Goal: Find specific page/section: Find specific page/section

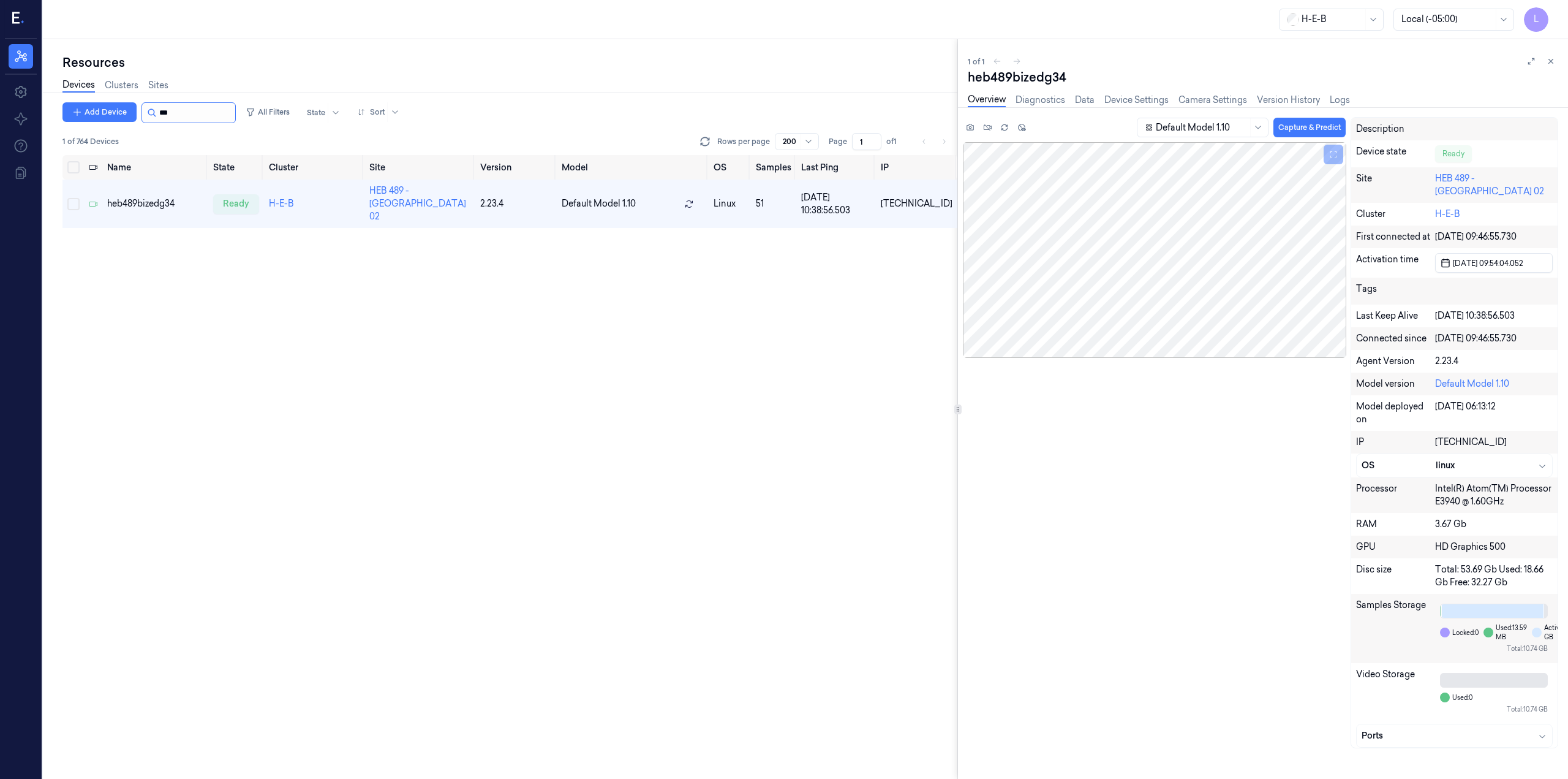
click at [213, 108] on input "string" at bounding box center [196, 112] width 74 height 20
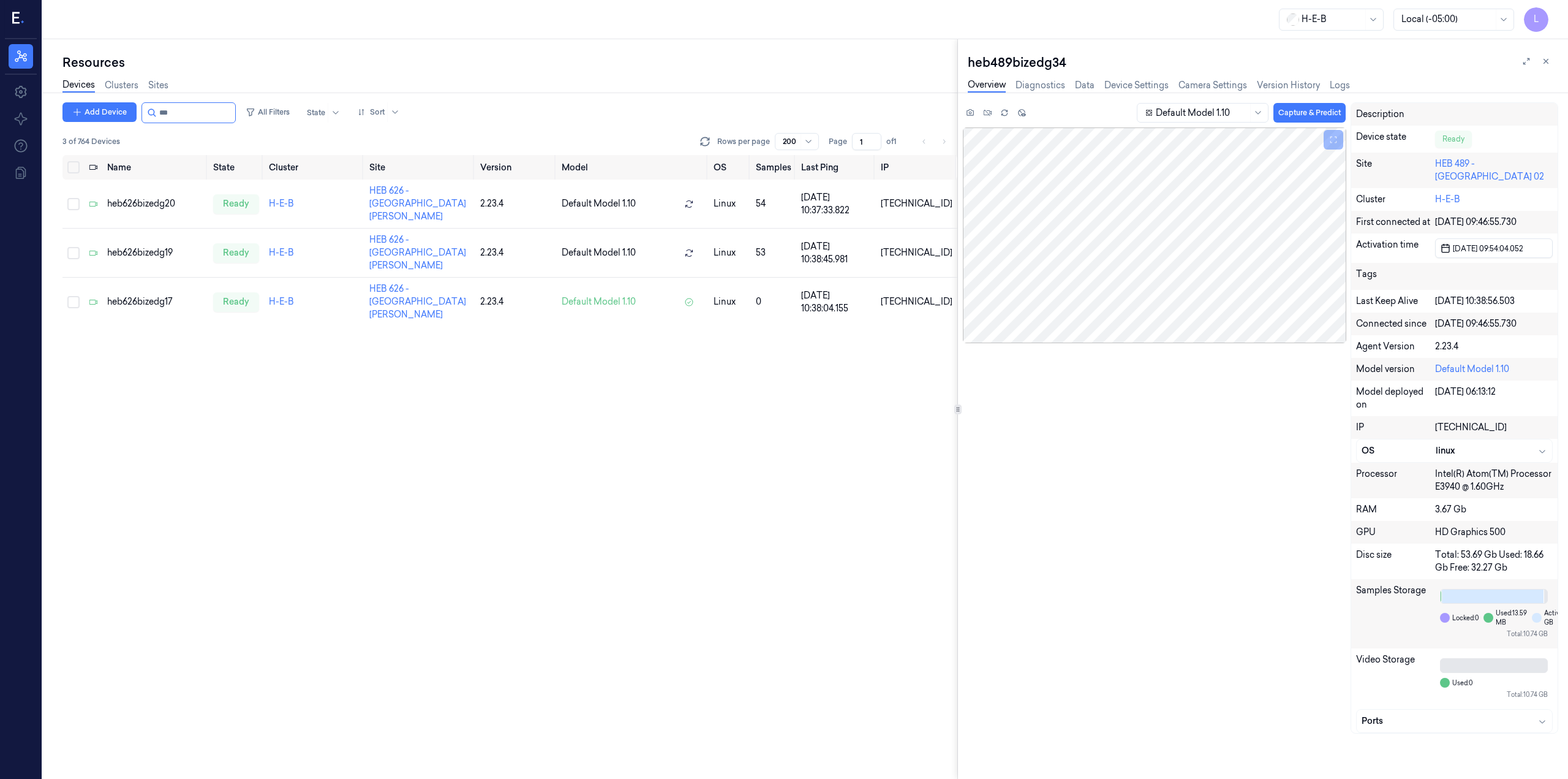
type input "***"
click at [146, 278] on td "heb626bizedg17" at bounding box center [155, 302] width 106 height 49
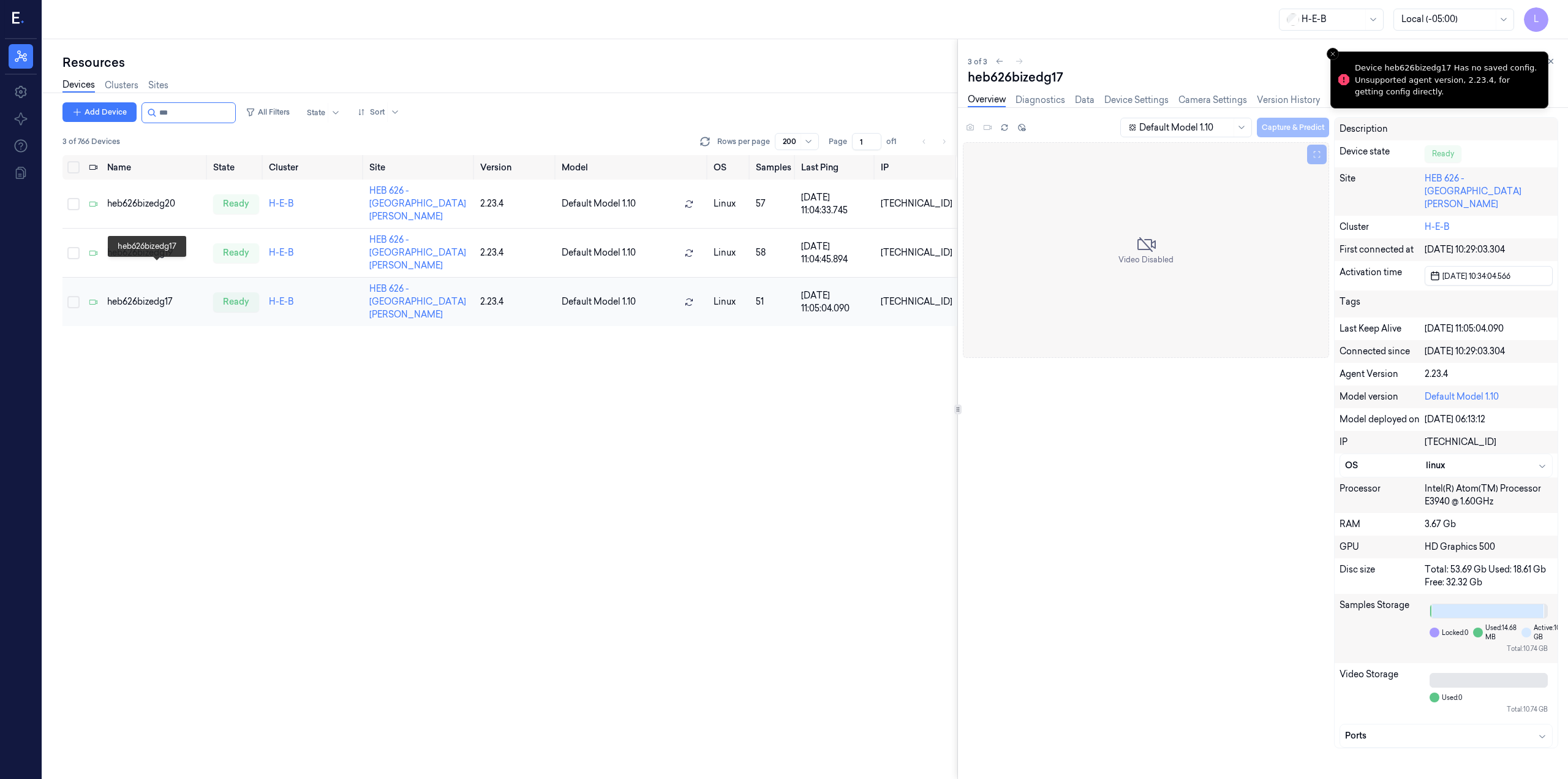
click at [157, 295] on div "heb626bizedg17" at bounding box center [155, 302] width 96 height 13
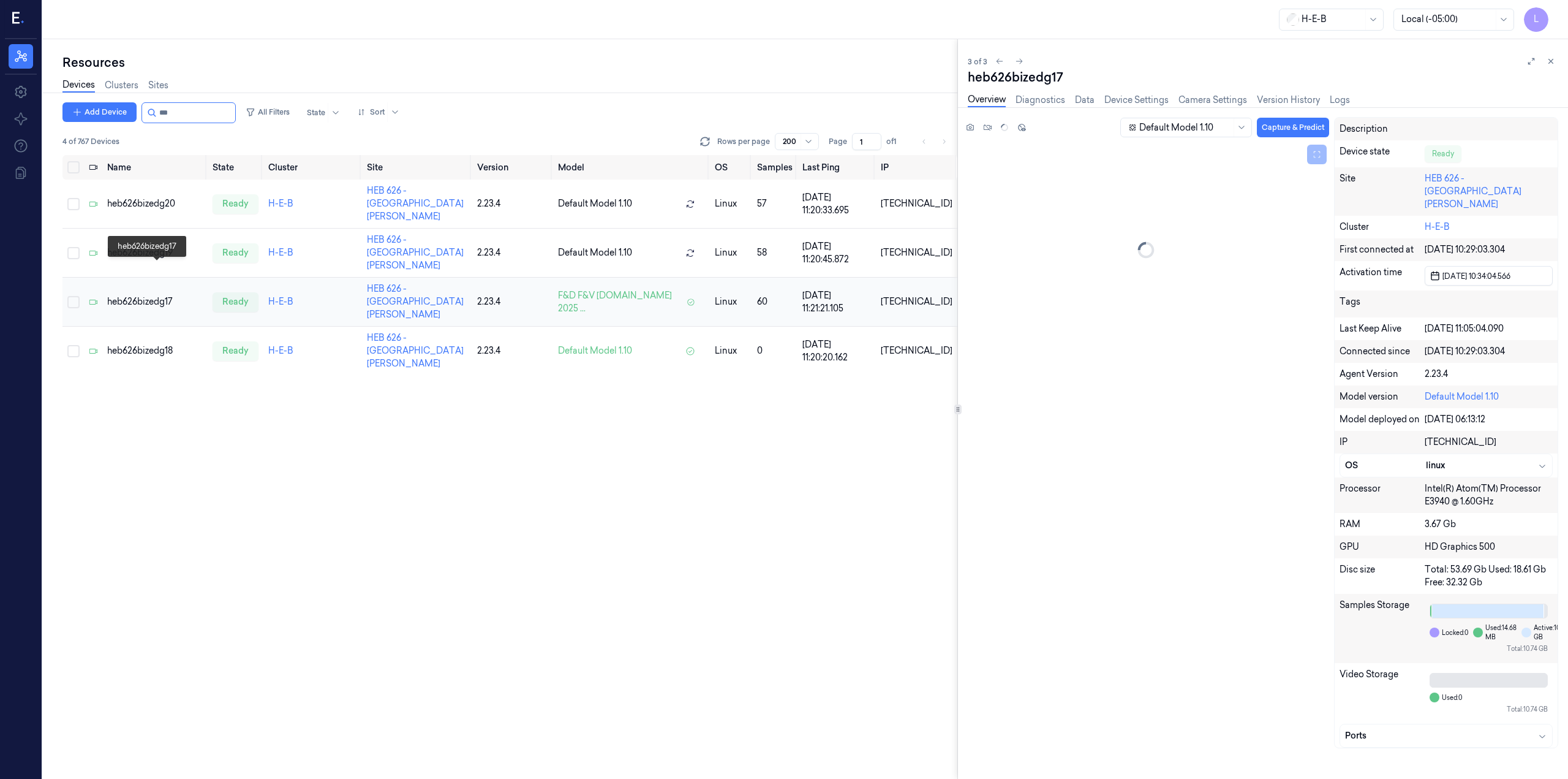
click at [164, 295] on div "heb626bizedg17" at bounding box center [155, 302] width 96 height 13
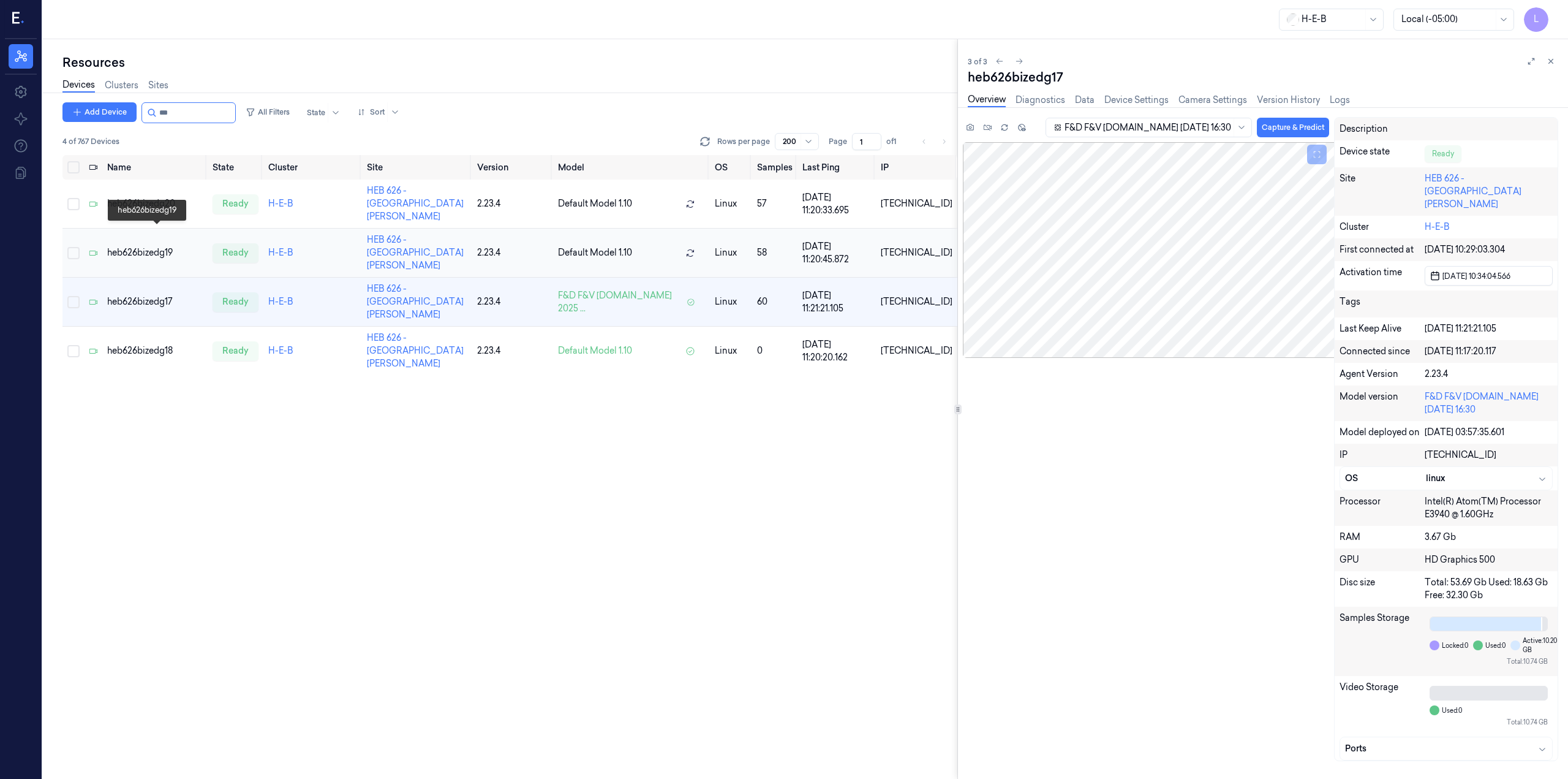
click at [122, 246] on div "heb626bizedg19" at bounding box center [155, 253] width 96 height 13
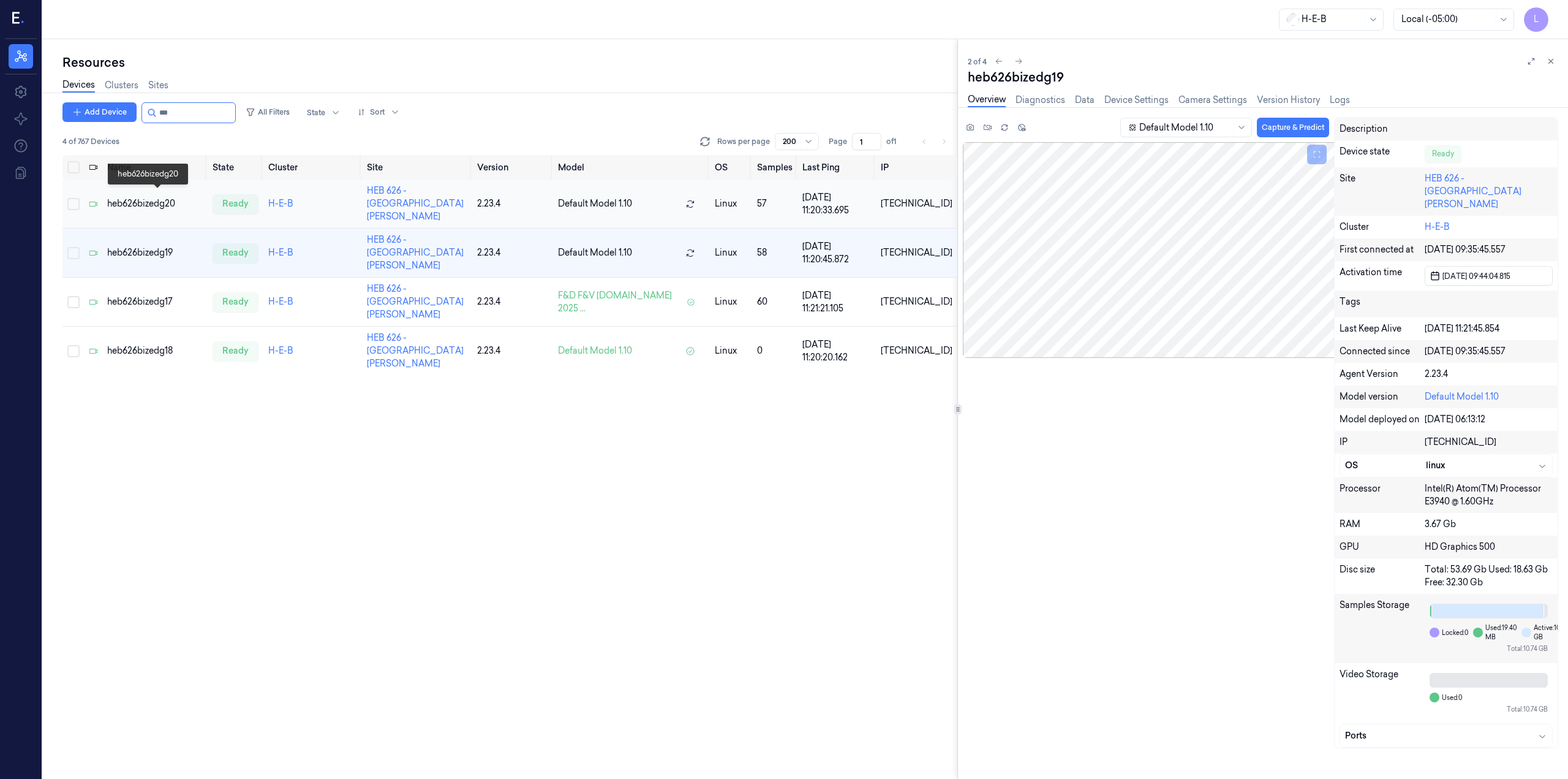
click at [162, 198] on div "heb626bizedg20" at bounding box center [155, 204] width 96 height 13
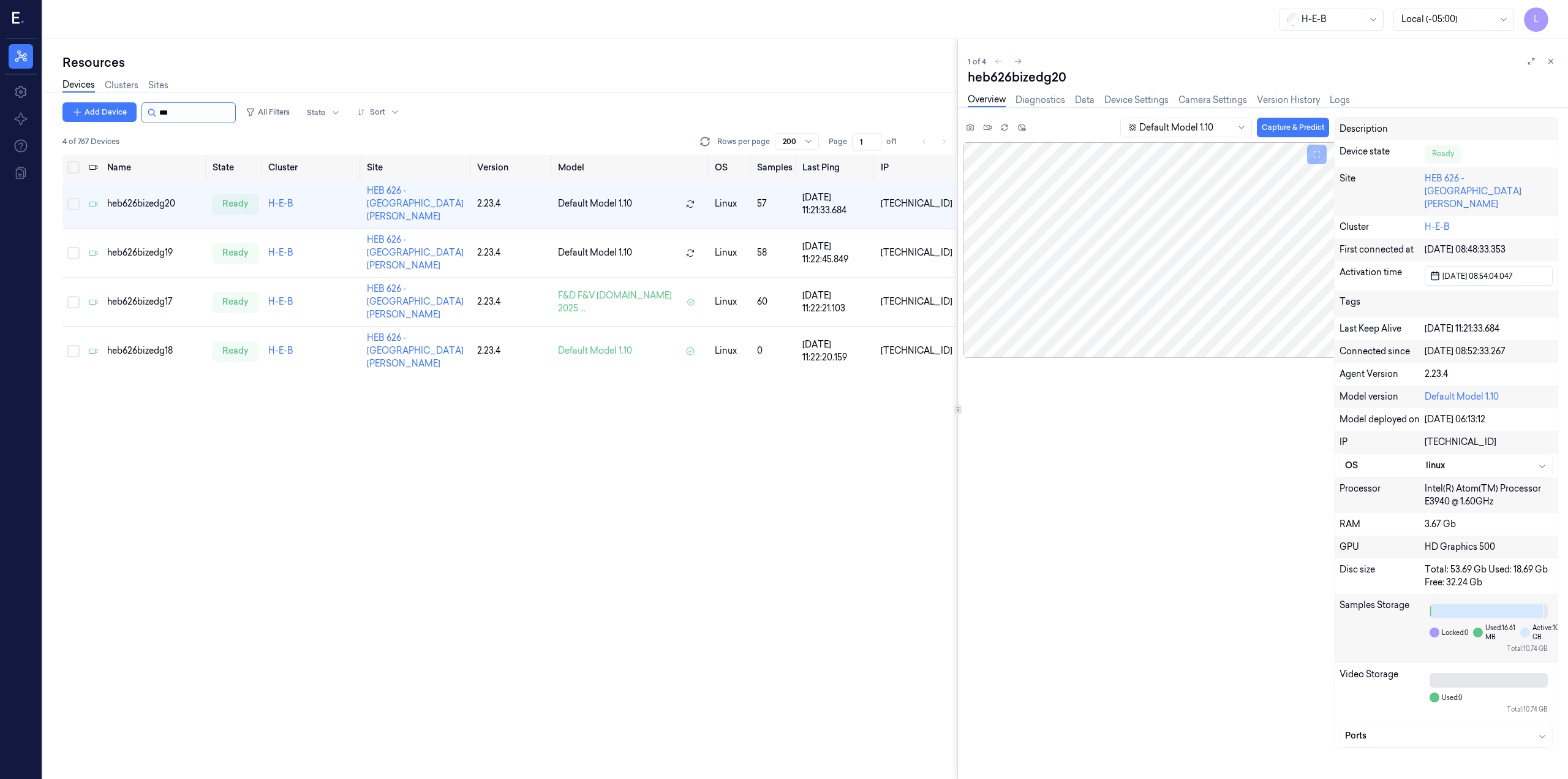
click at [209, 111] on input "string" at bounding box center [196, 112] width 74 height 20
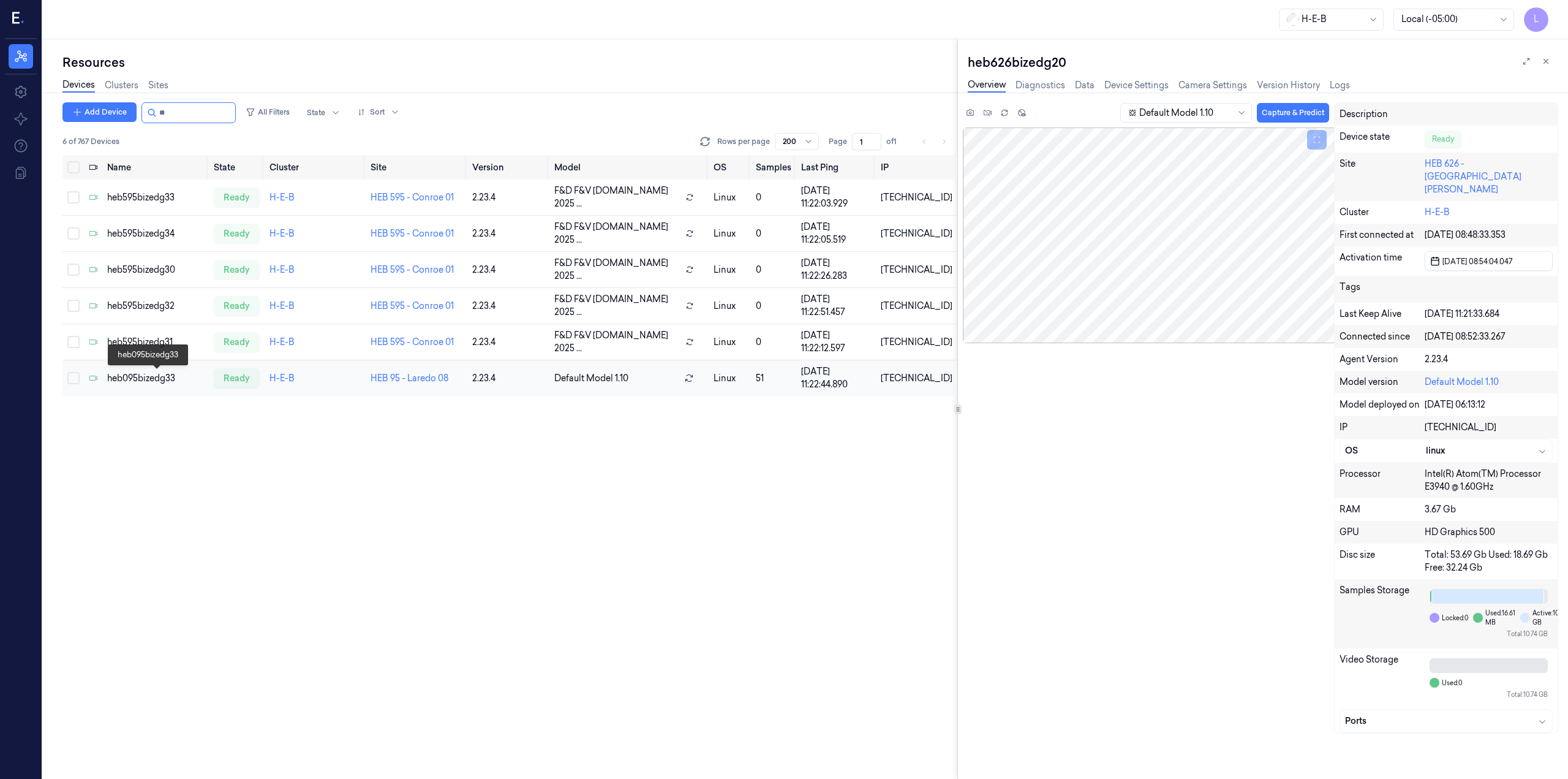
type input "**"
click at [157, 372] on div "heb095bizedg33" at bounding box center [155, 379] width 97 height 13
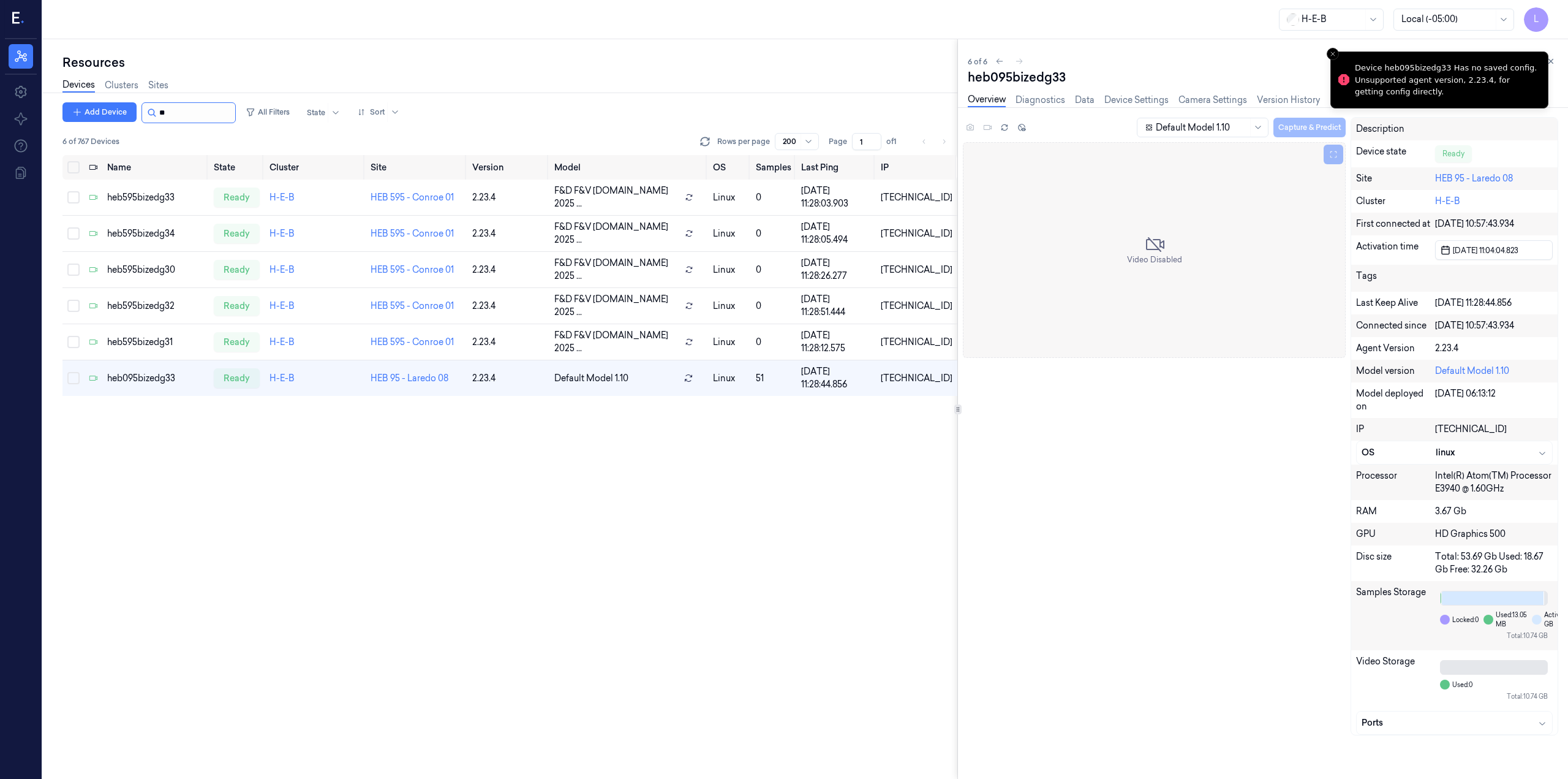
click at [192, 108] on input "string" at bounding box center [196, 112] width 74 height 20
type input "*"
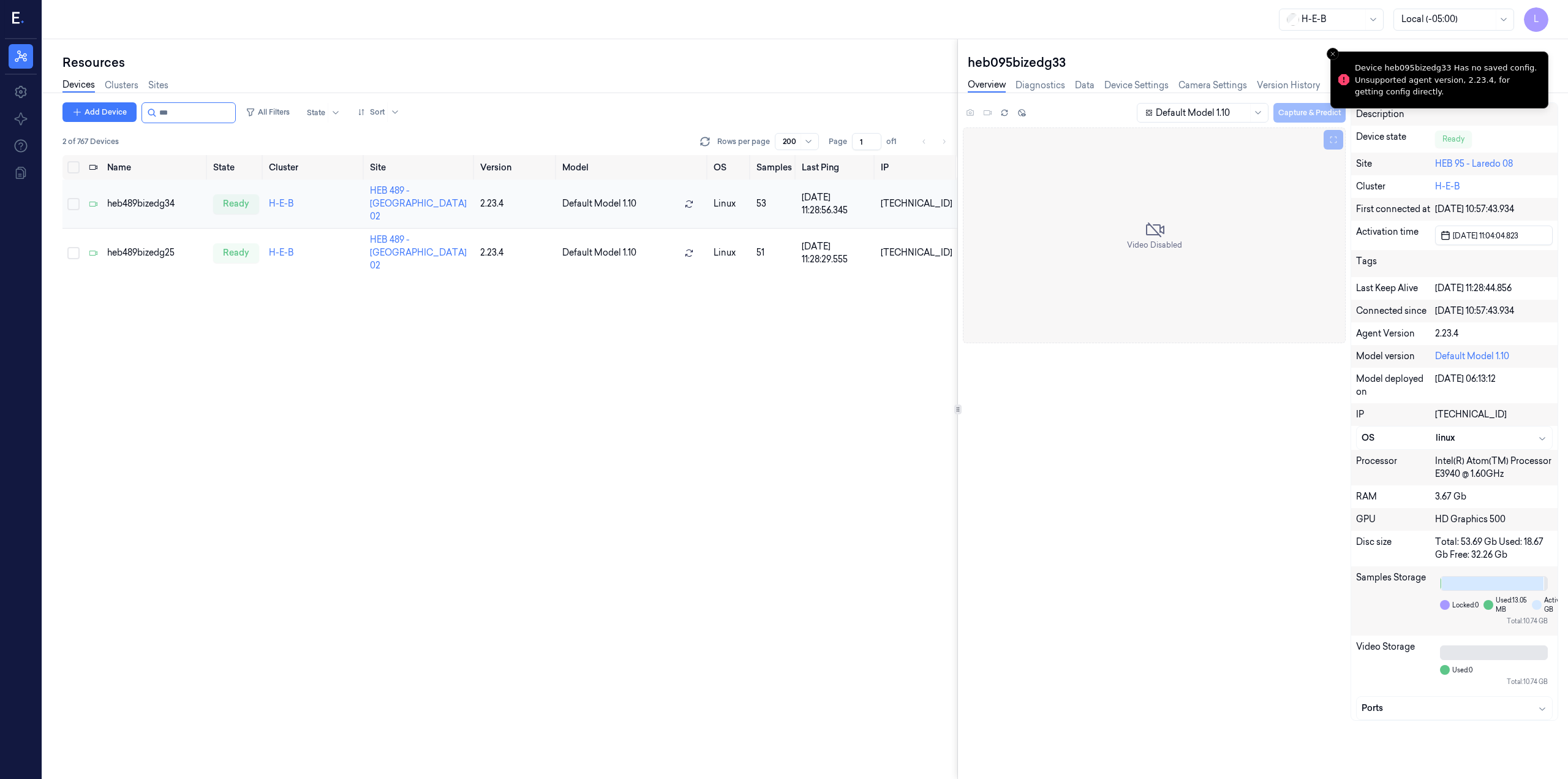
type input "***"
click at [164, 198] on div "heb489bizedg34" at bounding box center [155, 204] width 96 height 13
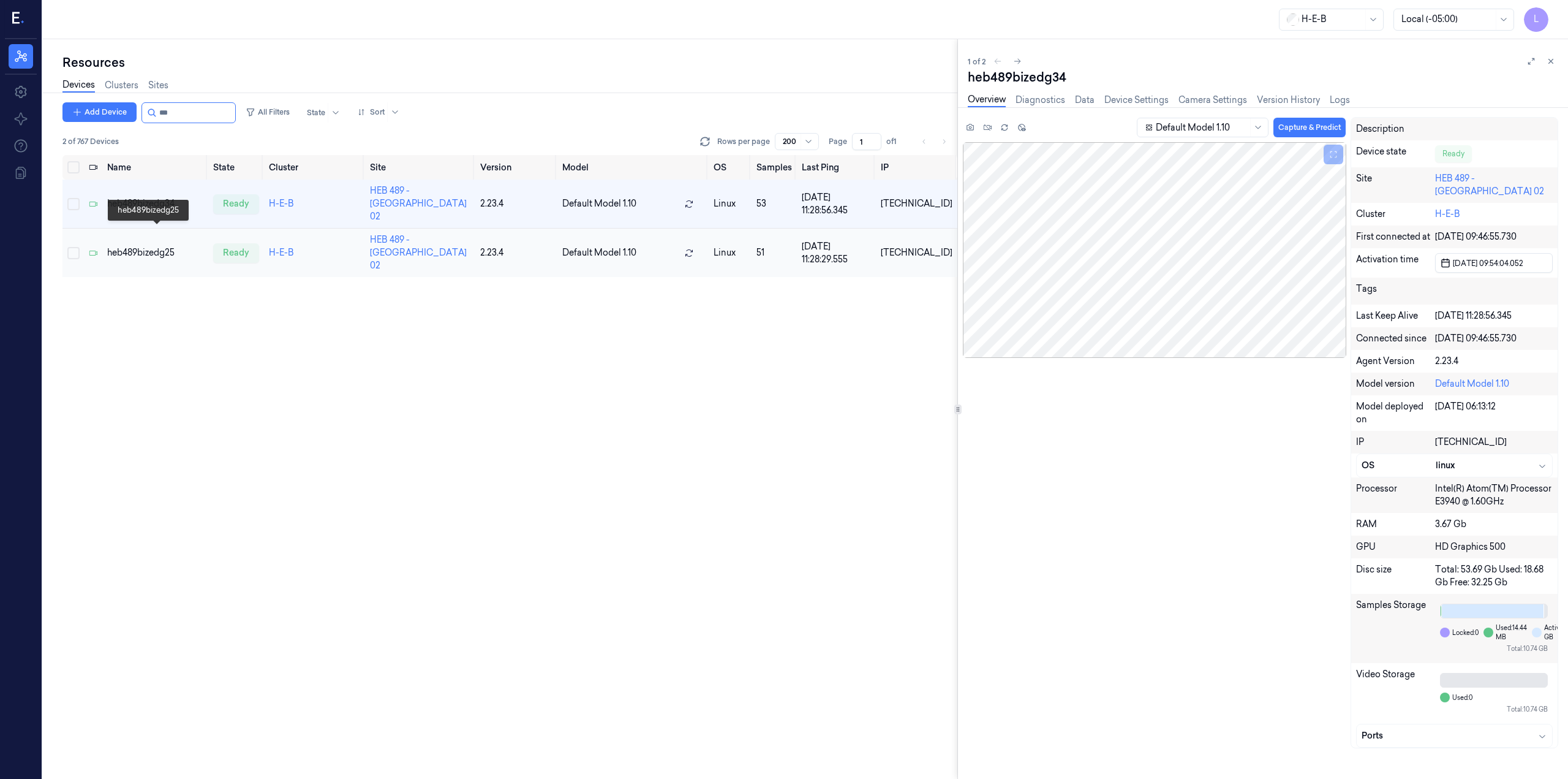
click at [152, 246] on div "heb489bizedg25" at bounding box center [155, 253] width 96 height 13
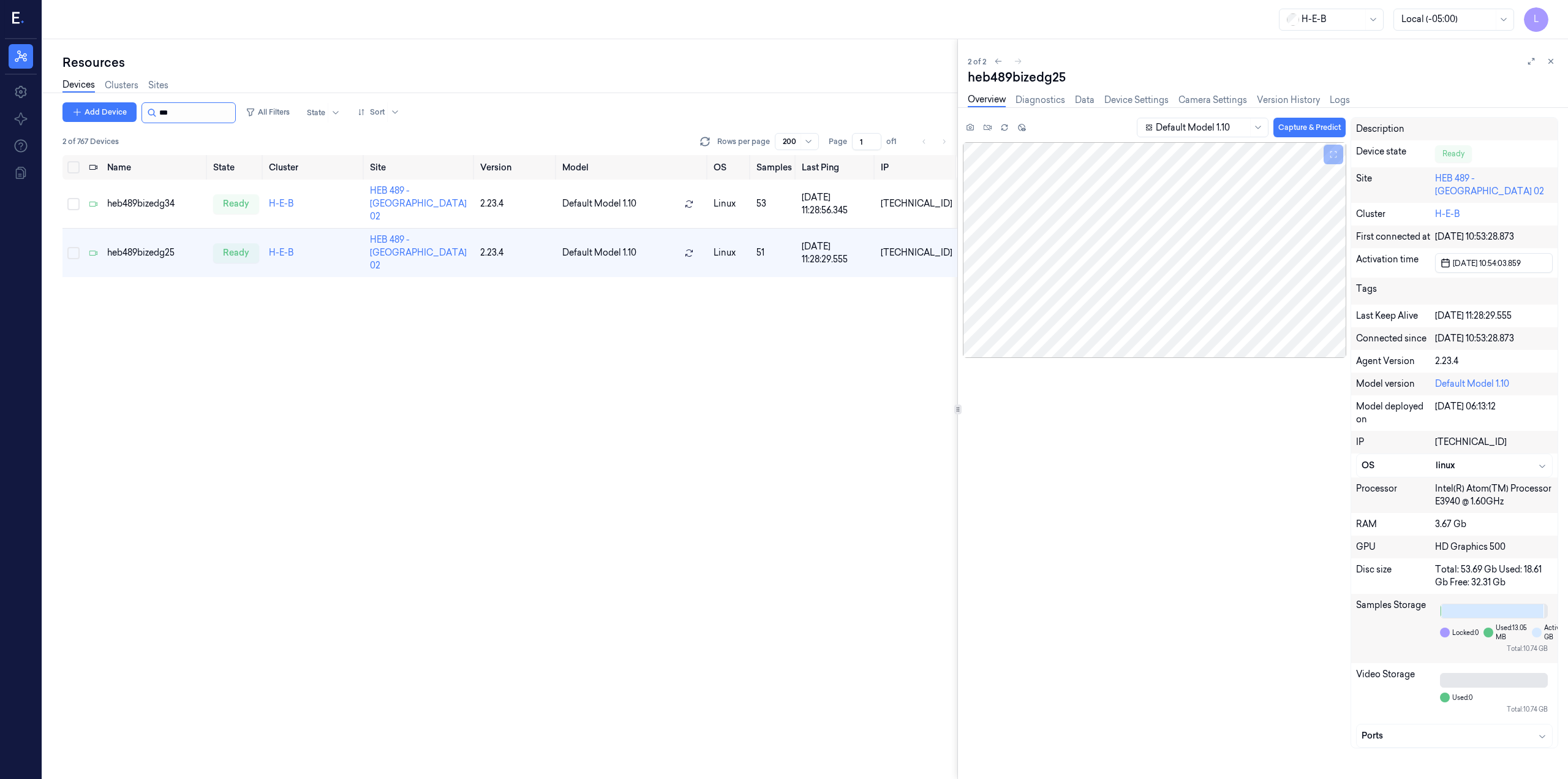
click at [183, 110] on input "string" at bounding box center [196, 112] width 74 height 20
click at [209, 112] on input "string" at bounding box center [196, 112] width 74 height 20
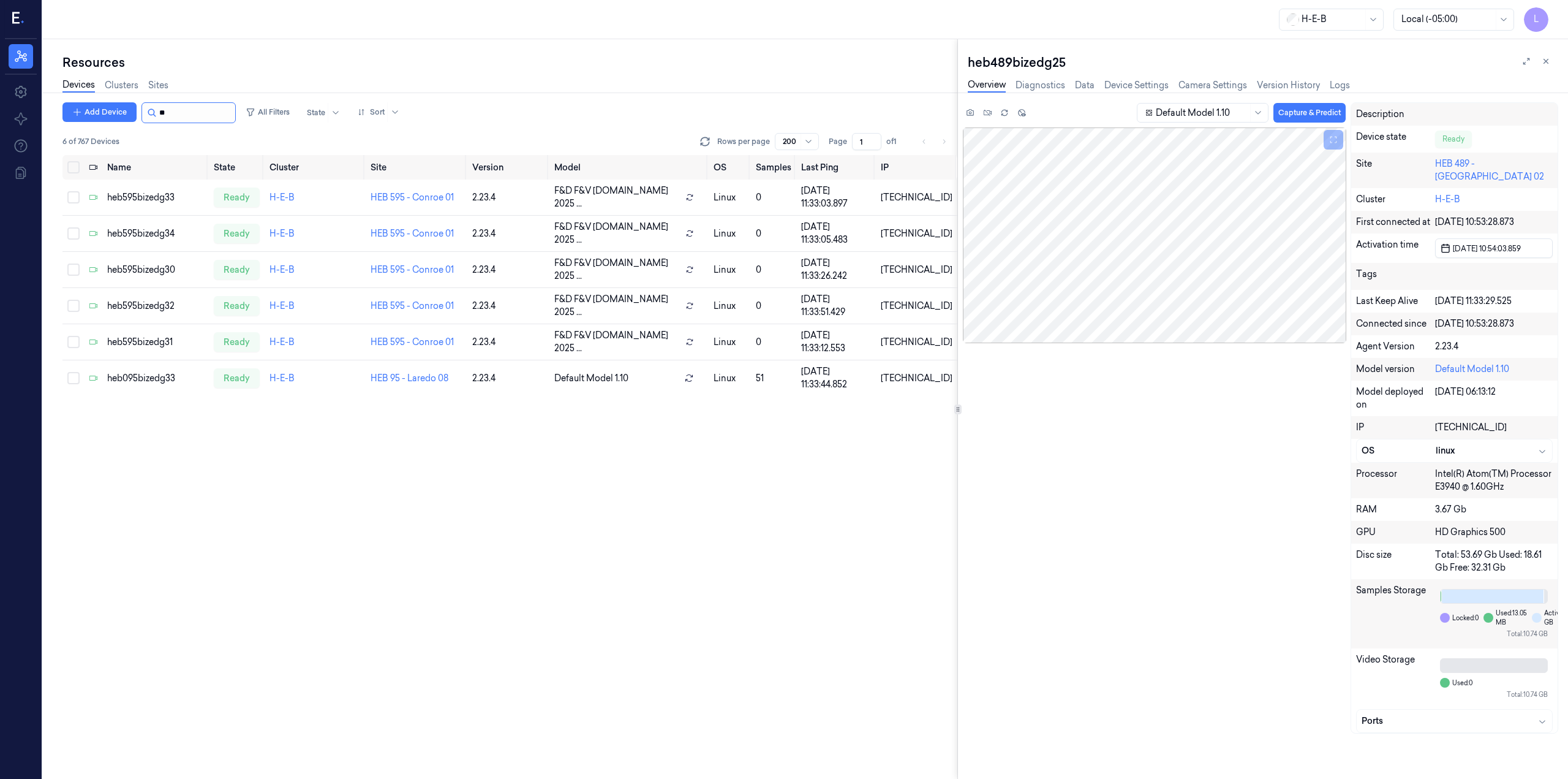
type input "**"
click at [136, 375] on div "heb095bizedg33" at bounding box center [155, 379] width 97 height 13
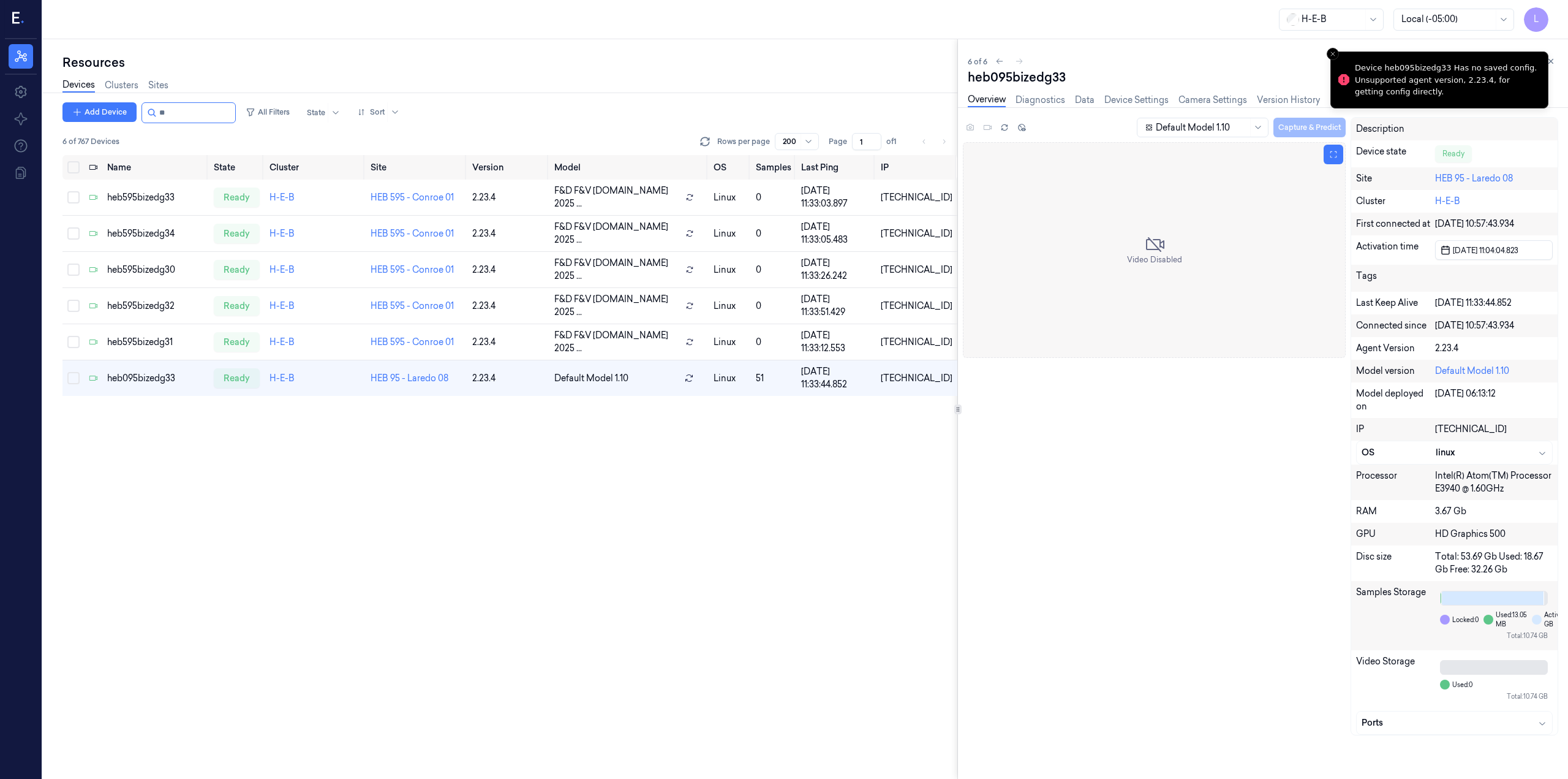
click at [1151, 255] on span "Video Disabled" at bounding box center [1154, 259] width 55 height 11
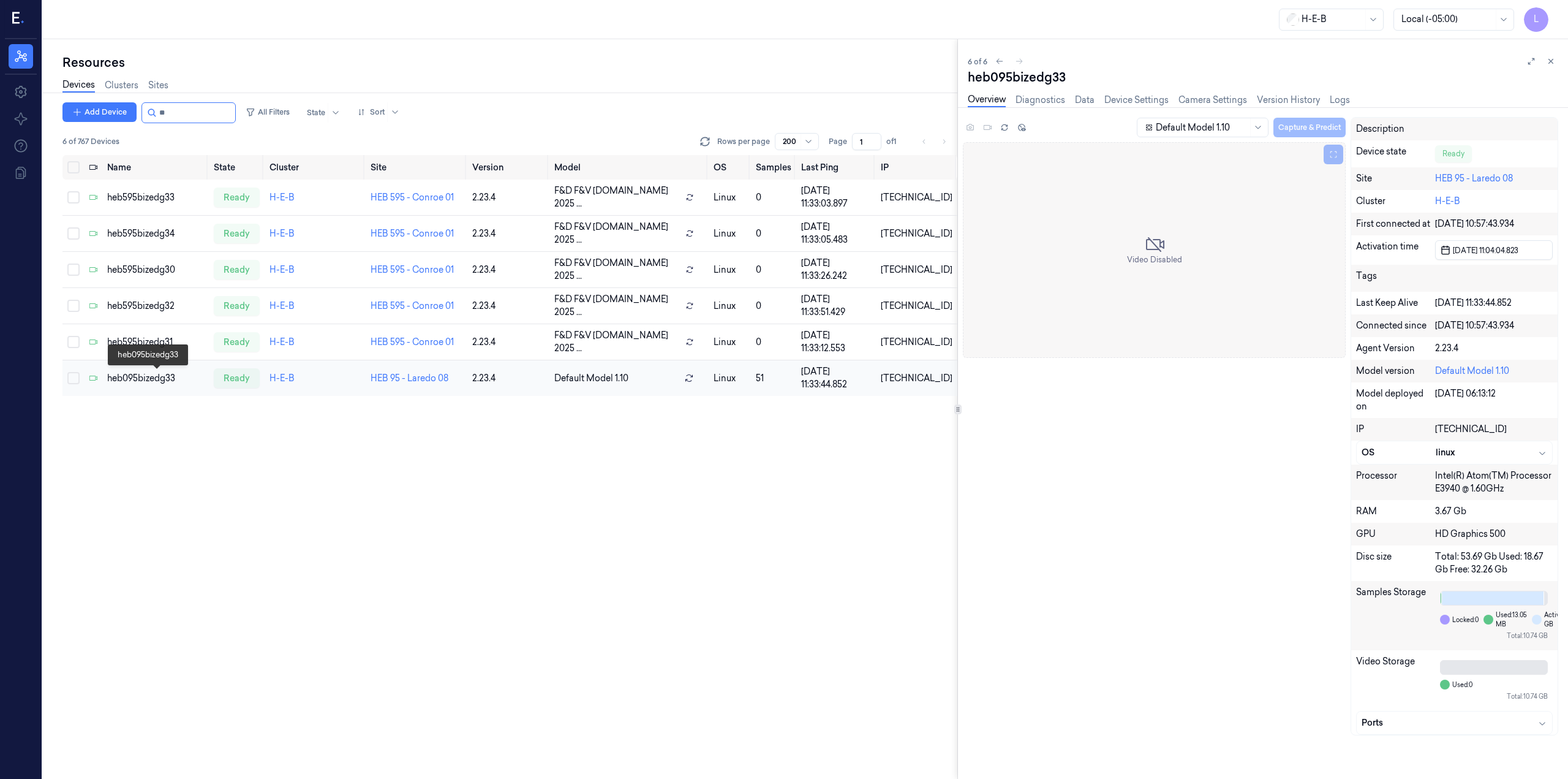
click at [152, 382] on div "heb095bizedg33" at bounding box center [155, 379] width 97 height 13
click at [410, 376] on link "HEB 95 - Laredo 08" at bounding box center [409, 377] width 78 height 11
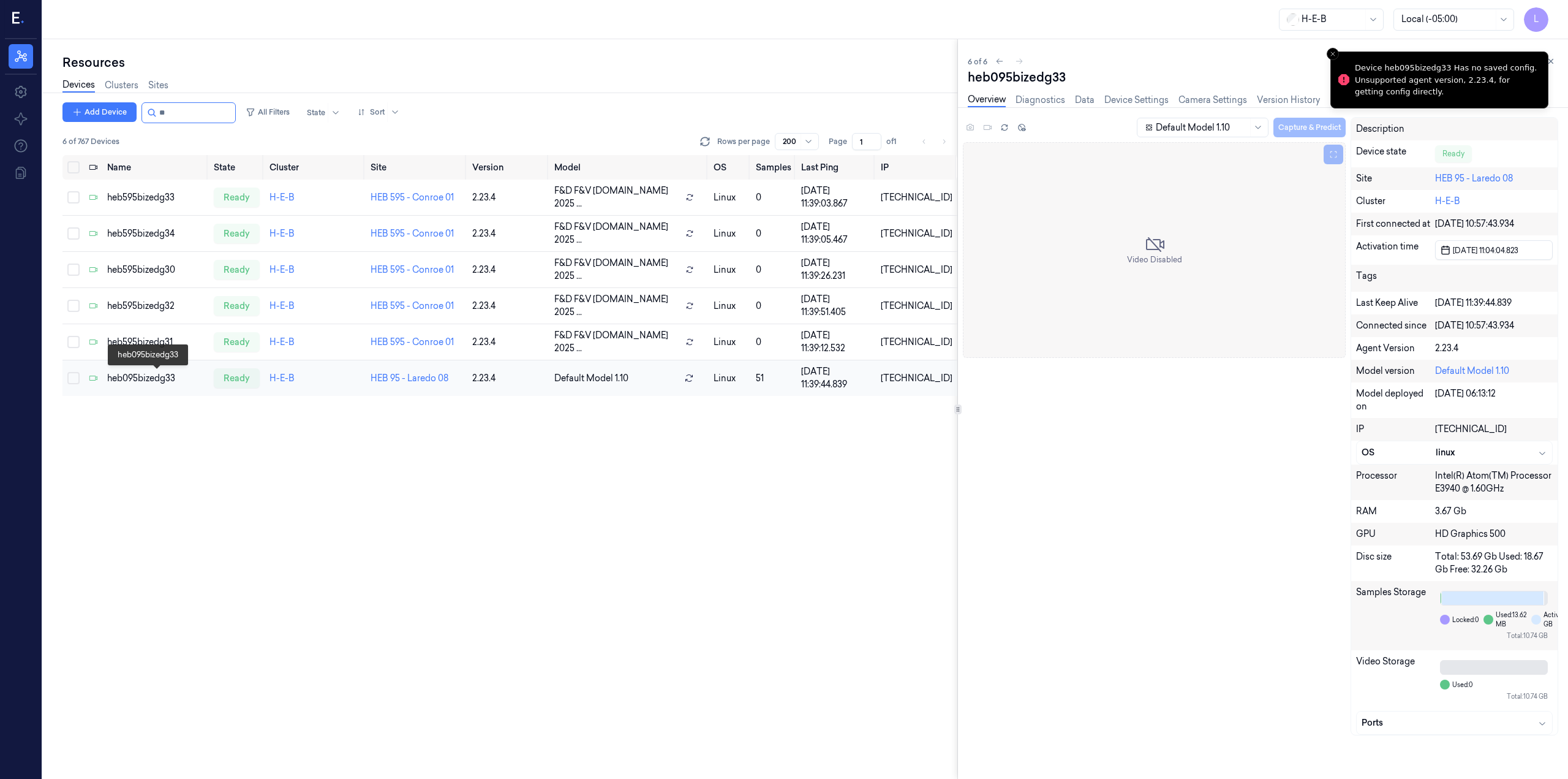
click at [141, 374] on div "heb095bizedg33" at bounding box center [155, 379] width 97 height 13
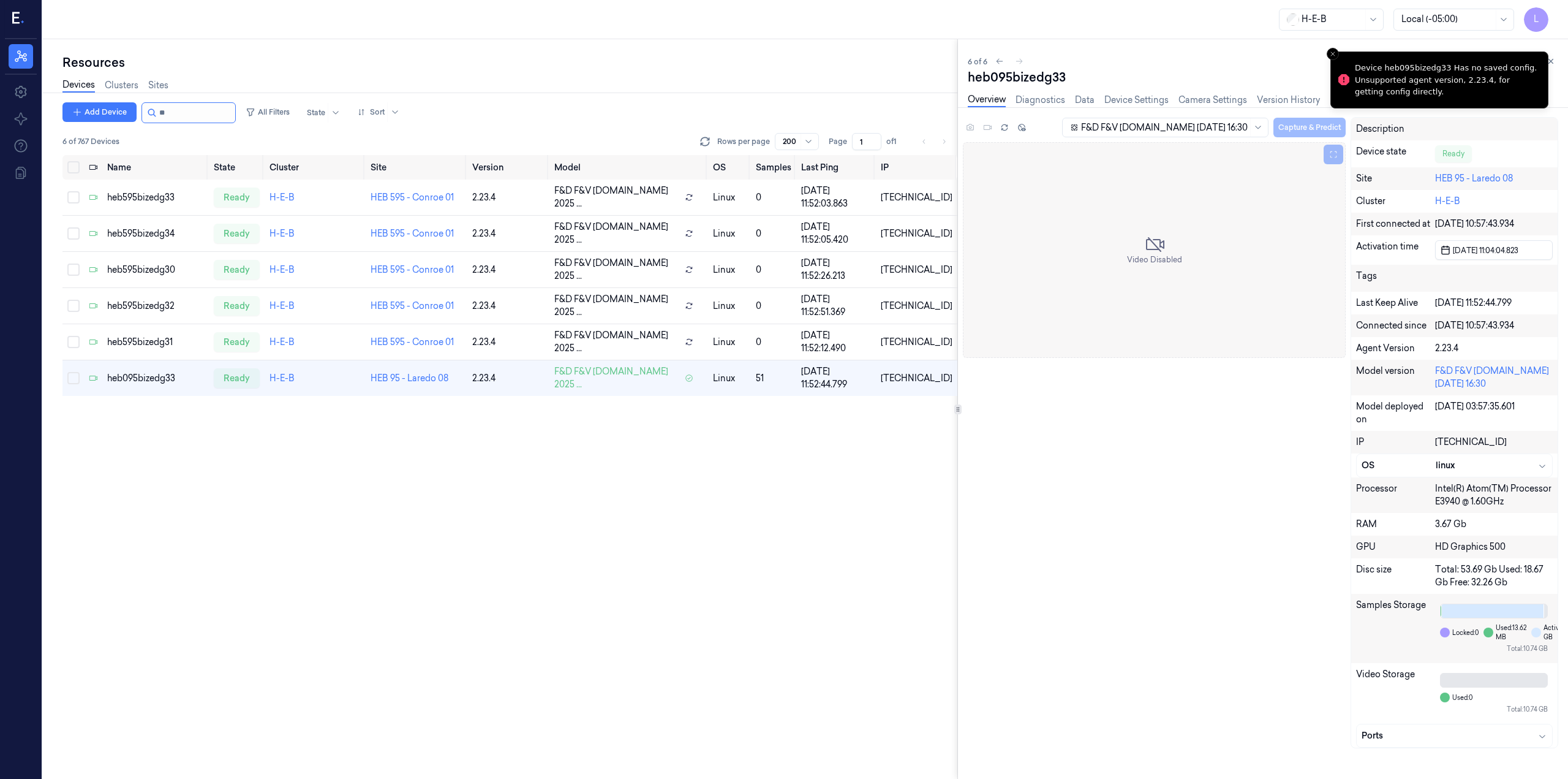
click at [188, 103] on div at bounding box center [188, 112] width 94 height 21
drag, startPoint x: 188, startPoint y: 103, endPoint x: 188, endPoint y: 109, distance: 6.0
click at [188, 104] on div at bounding box center [188, 112] width 94 height 21
click at [188, 111] on input "string" at bounding box center [196, 112] width 74 height 20
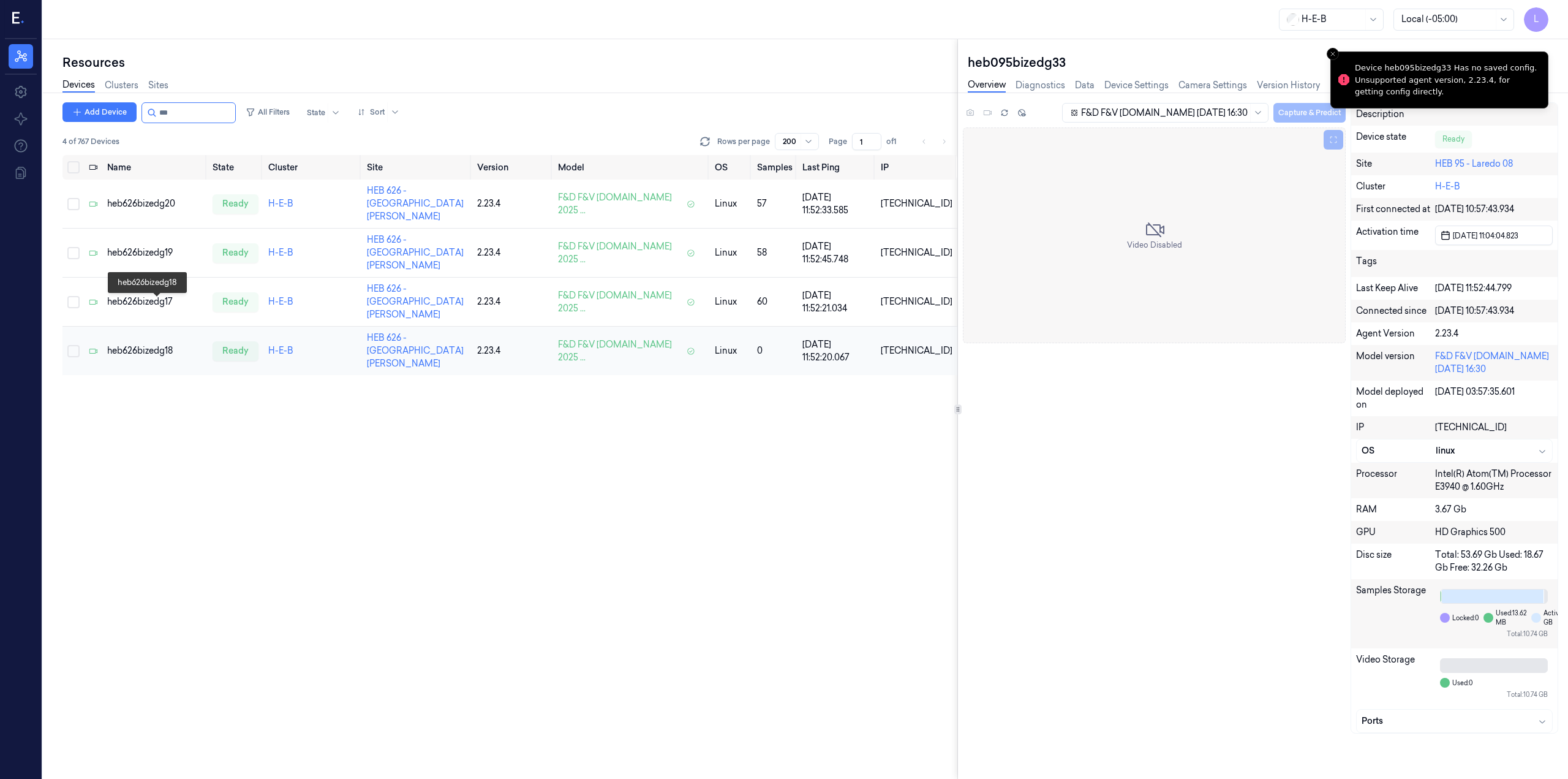
type input "***"
click at [159, 344] on div "heb626bizedg18" at bounding box center [155, 351] width 96 height 13
